Goal: Transaction & Acquisition: Download file/media

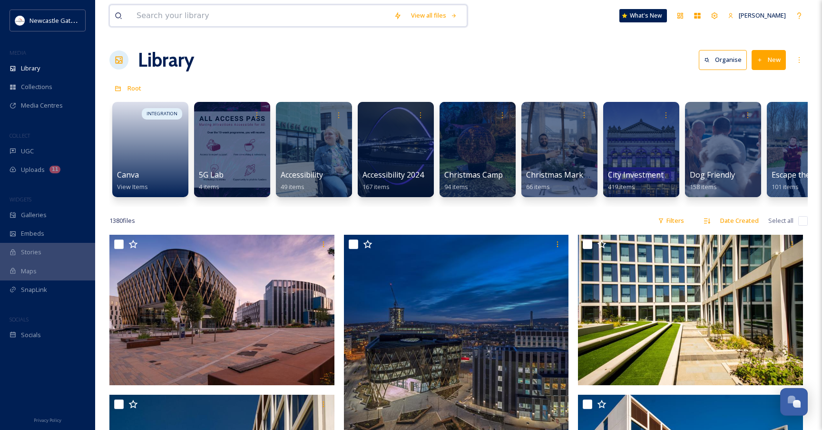
click at [197, 15] on input at bounding box center [260, 15] width 257 height 21
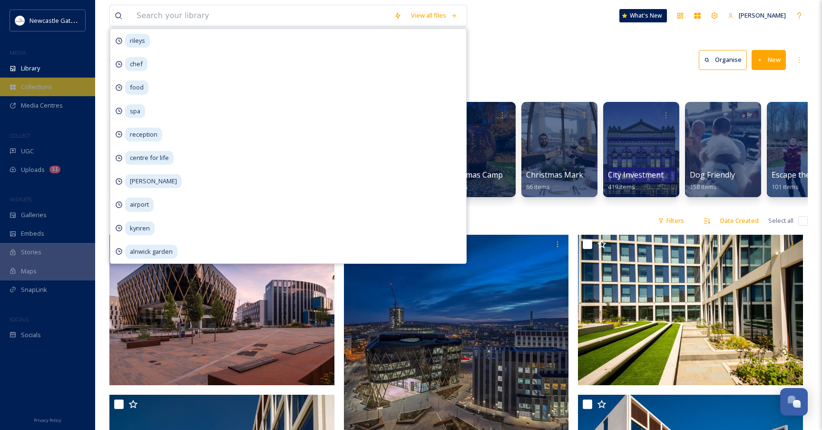
click at [55, 86] on div "Collections" at bounding box center [47, 87] width 95 height 19
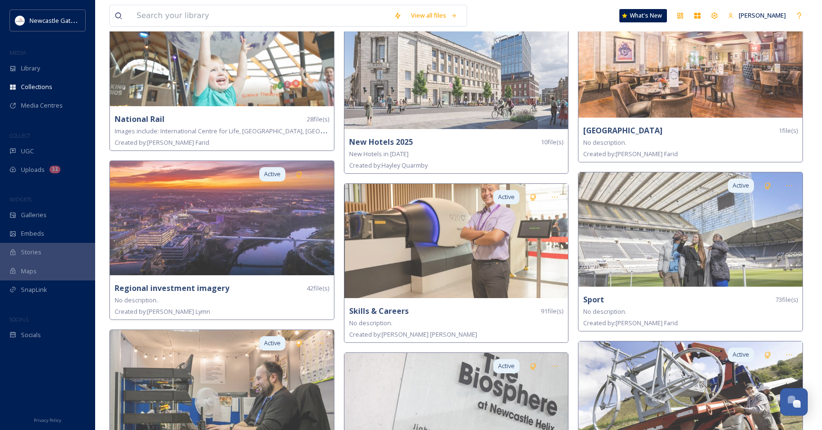
scroll to position [1618, 0]
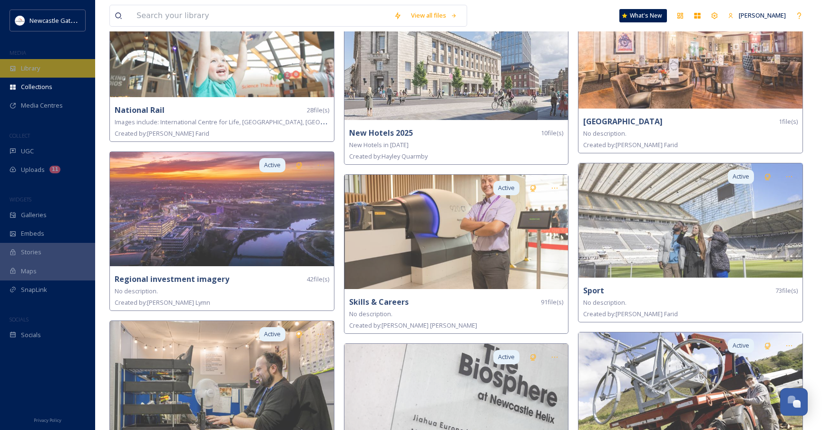
click at [50, 77] on div "Library" at bounding box center [47, 68] width 95 height 19
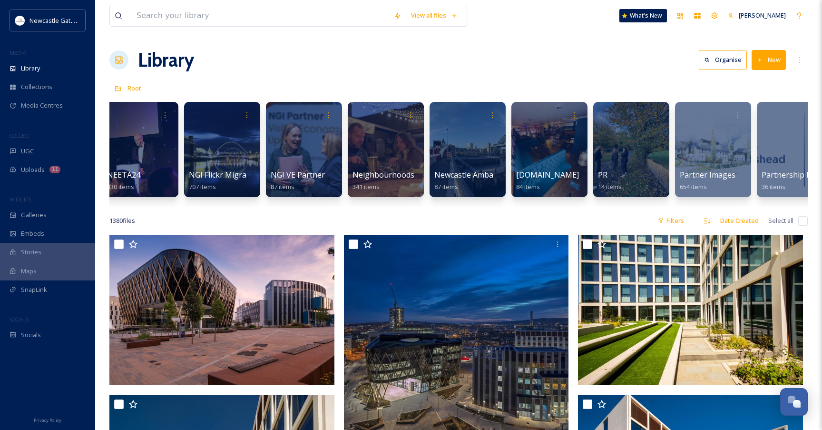
scroll to position [0, 1157]
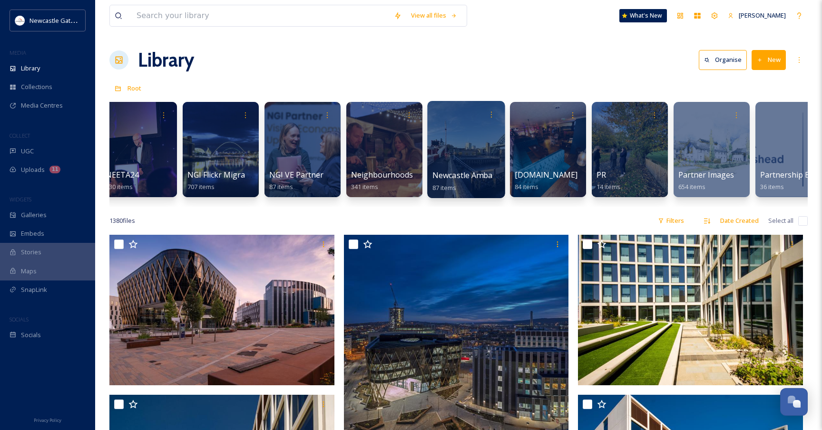
click at [472, 151] on div at bounding box center [466, 149] width 78 height 97
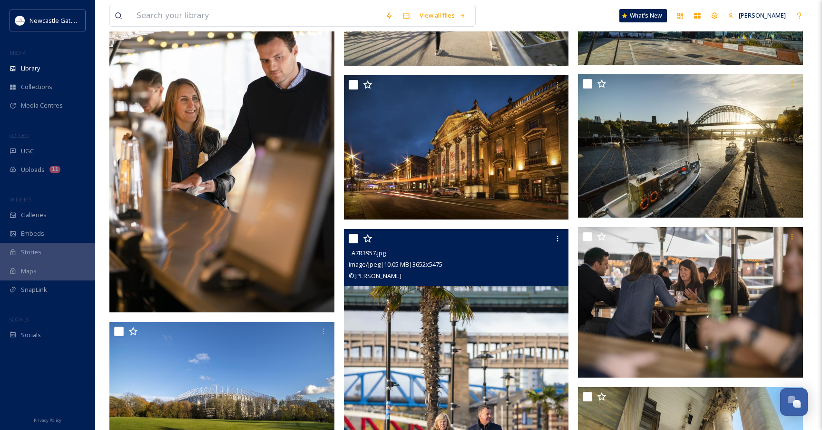
scroll to position [1434, 0]
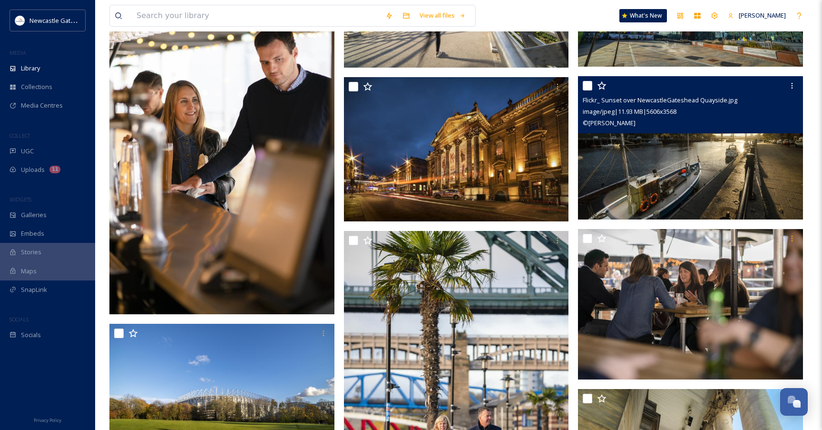
click at [697, 183] on img at bounding box center [690, 147] width 225 height 143
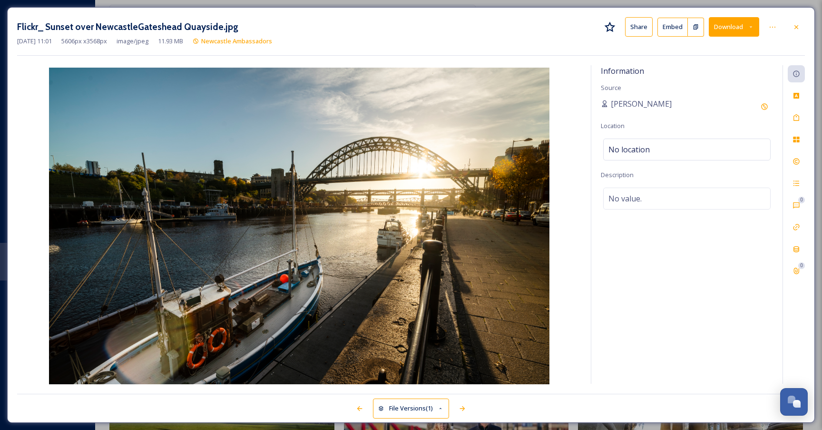
click at [742, 24] on button "Download" at bounding box center [734, 27] width 50 height 20
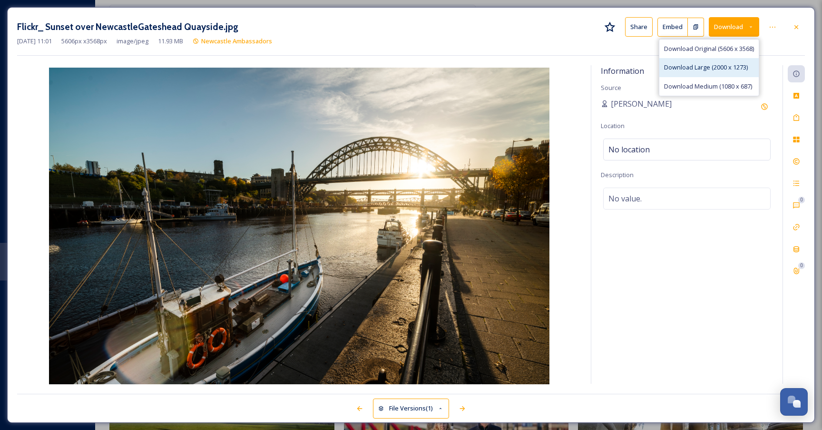
click at [704, 63] on span "Download Large (2000 x 1273)" at bounding box center [706, 67] width 84 height 9
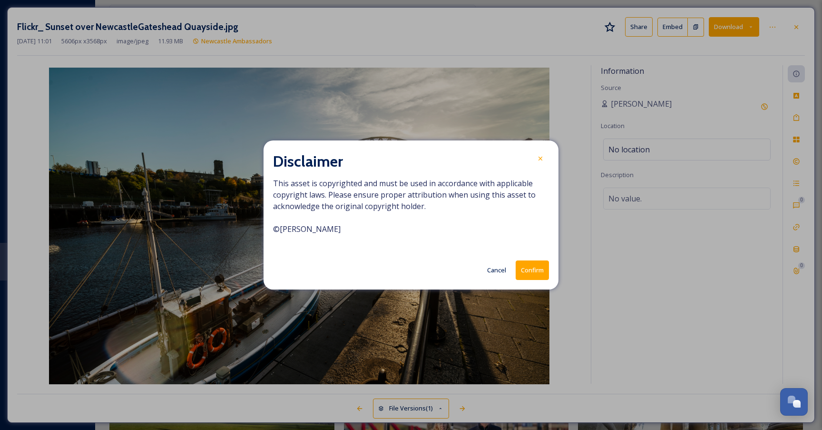
click at [539, 274] on button "Confirm" at bounding box center [532, 270] width 33 height 20
